Goal: Transaction & Acquisition: Purchase product/service

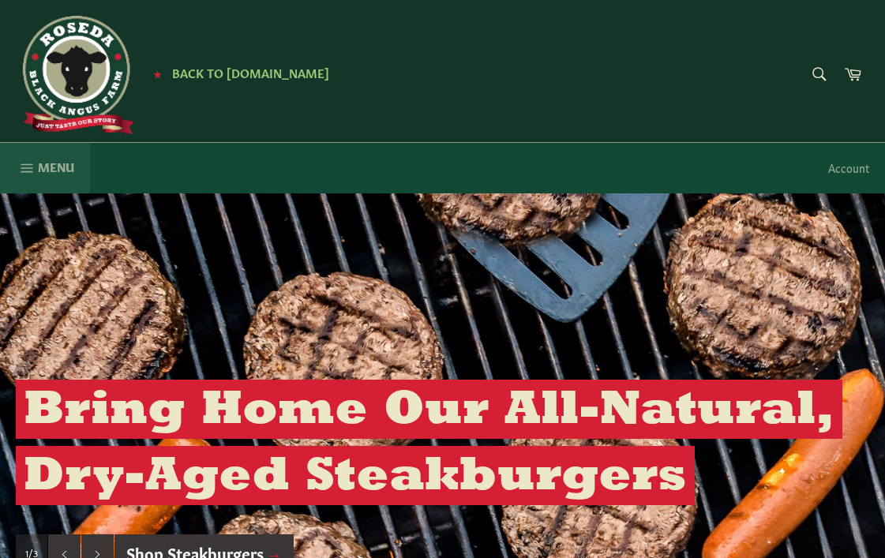
click at [42, 164] on span "Menu" at bounding box center [56, 167] width 36 height 17
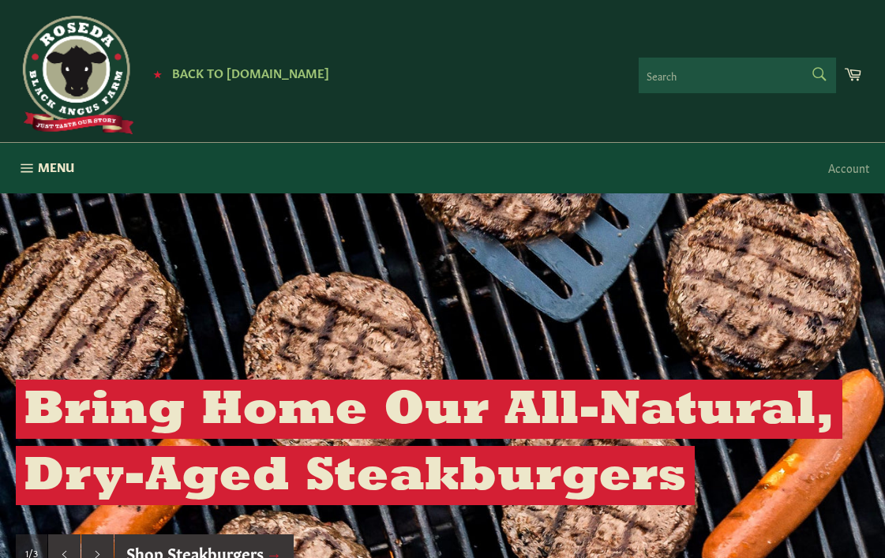
click at [818, 71] on form "Search Search" at bounding box center [736, 76] width 197 height 36
type input "gift card"
click at [818, 71] on icon "submit" at bounding box center [818, 73] width 17 height 17
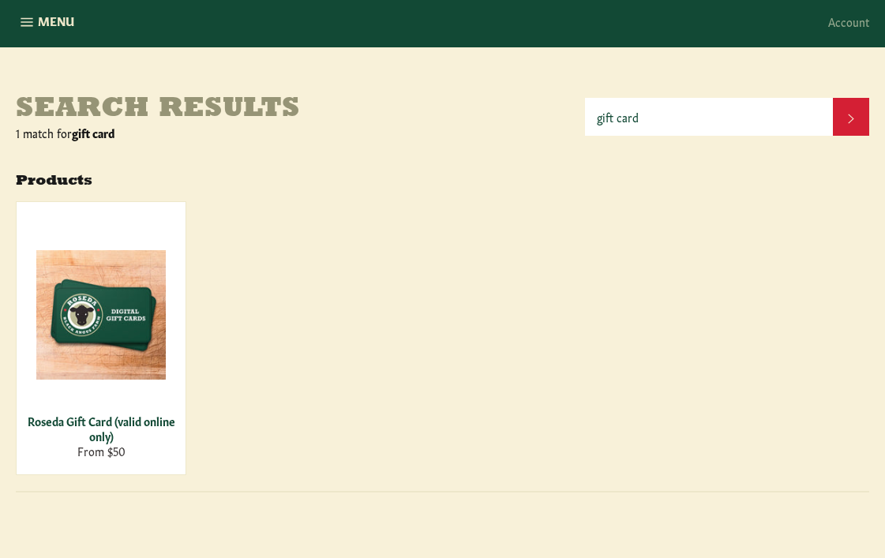
scroll to position [158, 0]
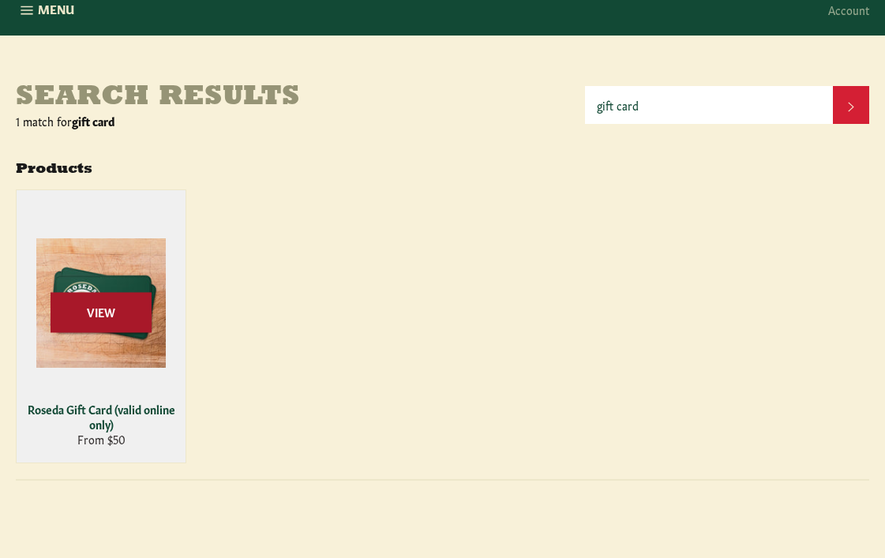
click at [95, 302] on span "View" at bounding box center [101, 312] width 101 height 40
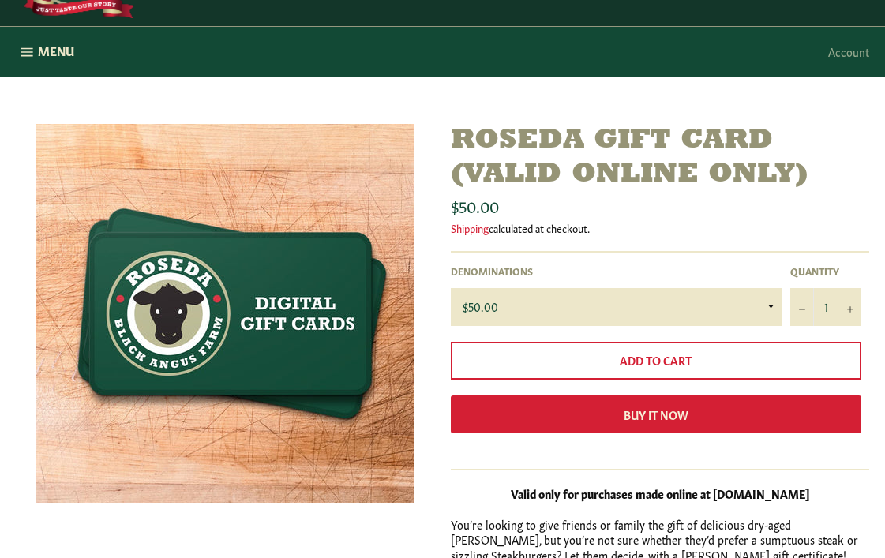
scroll to position [158, 0]
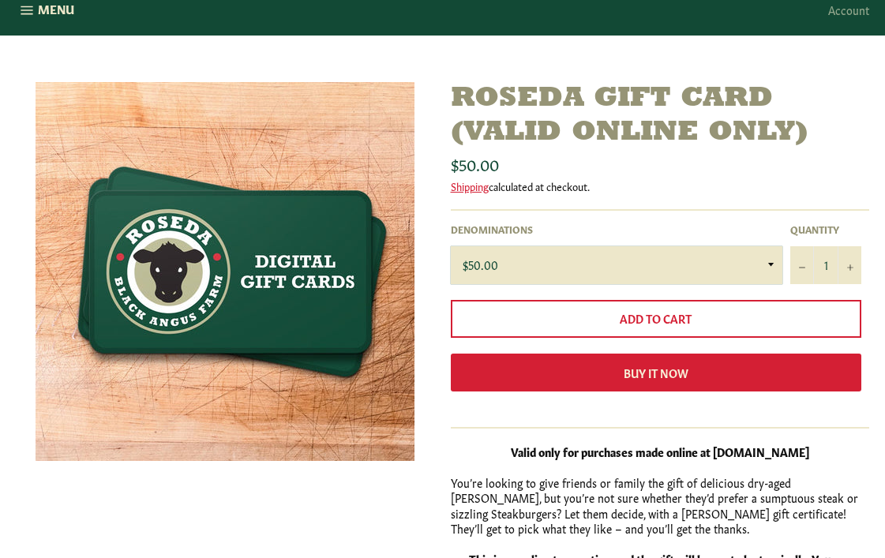
click at [767, 262] on select "$50.00 $100.00 $125.00 $150.00 $200.00 $250.00 $500.00" at bounding box center [617, 265] width 332 height 38
select select "$100.00"
click at [451, 246] on select "$50.00 $100.00 $125.00 $150.00 $200.00 $250.00 $500.00" at bounding box center [617, 265] width 332 height 38
click at [851, 267] on icon "Increase item quantity by one" at bounding box center [850, 267] width 6 height 6
type input "2"
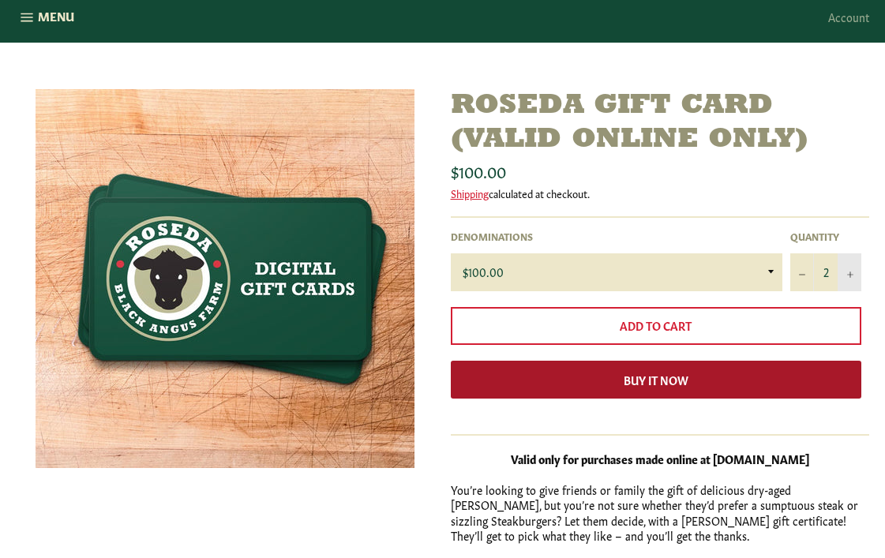
scroll to position [79, 0]
